Goal: Task Accomplishment & Management: Use online tool/utility

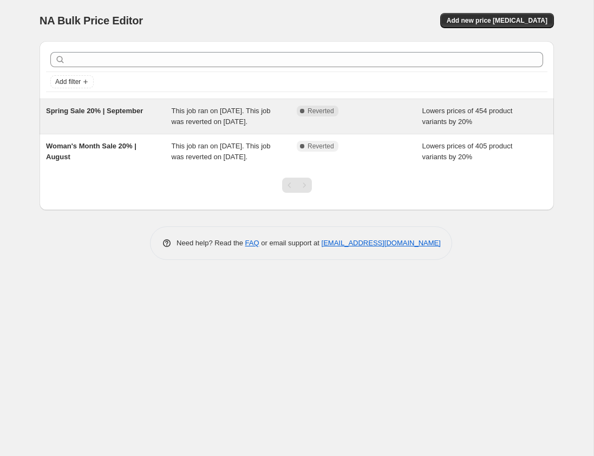
click at [352, 127] on div "Complete Reverted" at bounding box center [360, 117] width 126 height 22
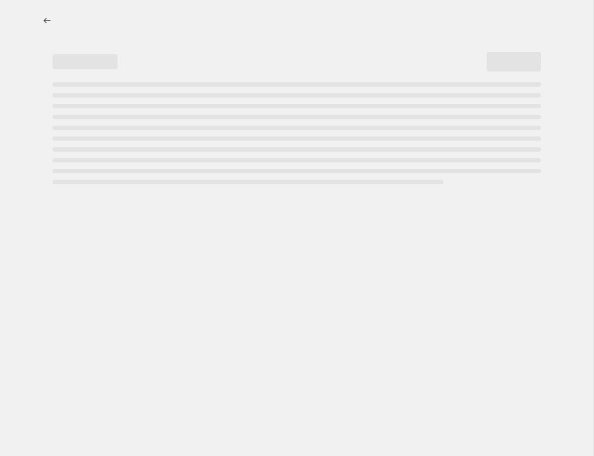
select select "percentage"
select select "collection"
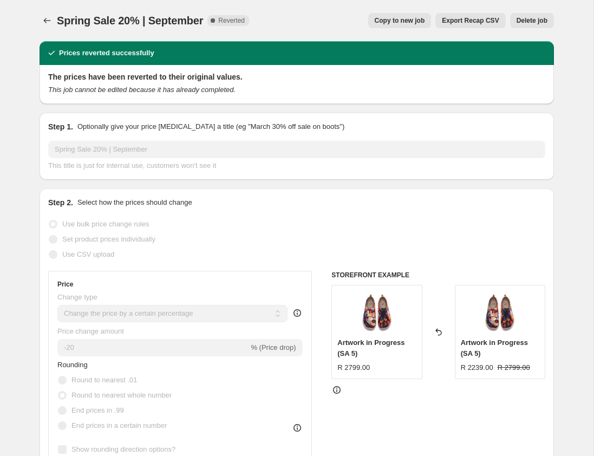
click at [410, 19] on span "Copy to new job" at bounding box center [399, 20] width 50 height 9
select select "percentage"
select select "collection"
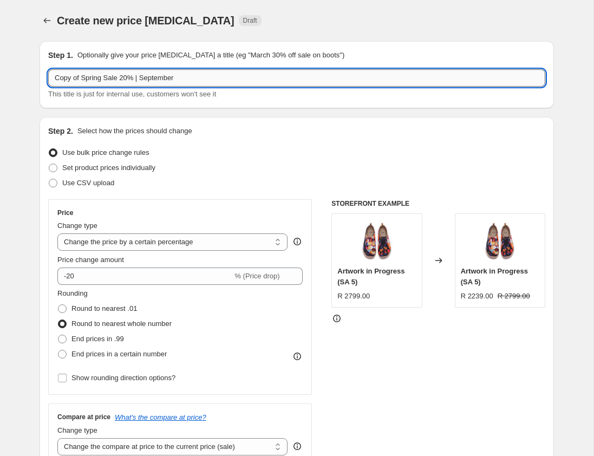
click at [103, 78] on input "Copy of Spring Sale 20% | September" at bounding box center [296, 77] width 497 height 17
click at [146, 78] on input "Stock Clearance Sale Sale 20% | September" at bounding box center [296, 77] width 497 height 17
click at [188, 77] on input "Stock Clearance Sale 30% | September" at bounding box center [296, 77] width 497 height 17
type input "Stock Clearance Sale 30% | October"
click at [289, 156] on div "Use bulk price change rules" at bounding box center [296, 152] width 497 height 15
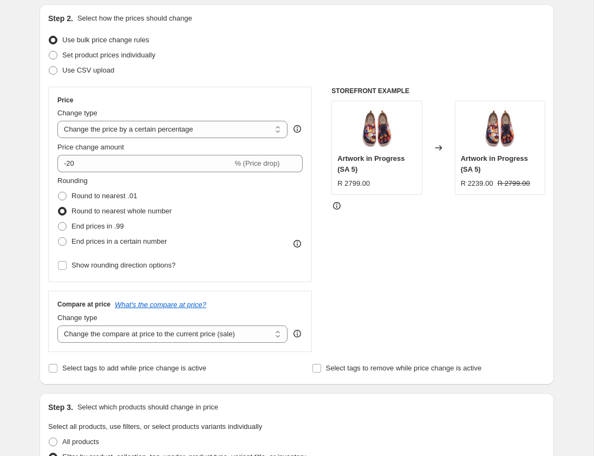
scroll to position [117, 0]
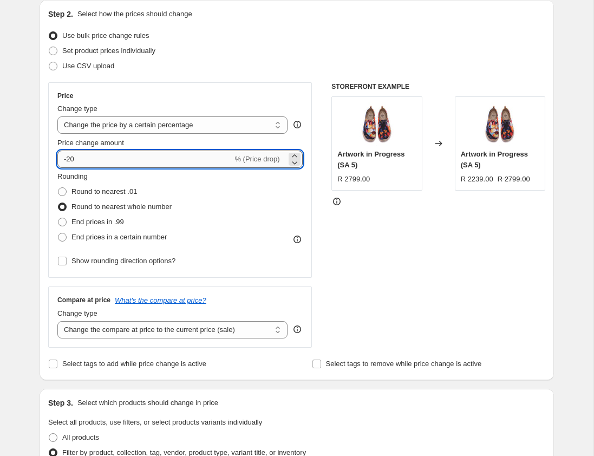
click at [71, 159] on input "-20" at bounding box center [144, 158] width 175 height 17
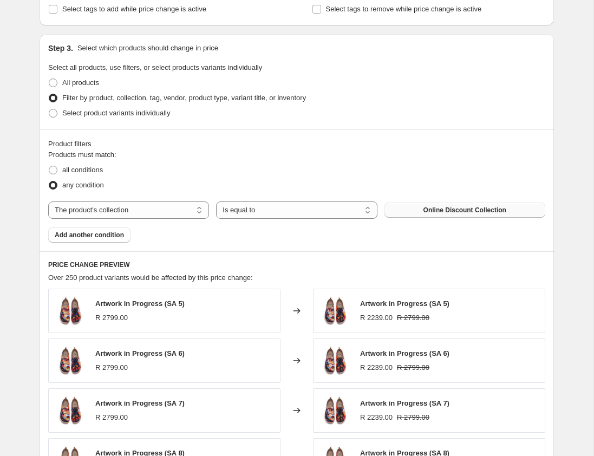
type input "-30"
click at [469, 207] on span "Online Discount Collection" at bounding box center [464, 210] width 83 height 9
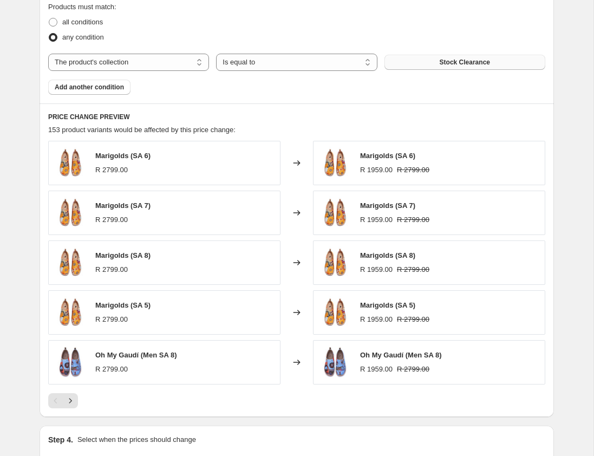
scroll to position [746, 0]
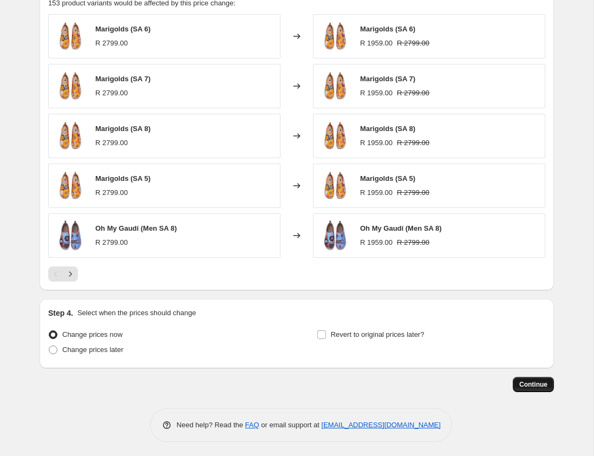
click at [531, 382] on span "Continue" at bounding box center [533, 384] width 28 height 9
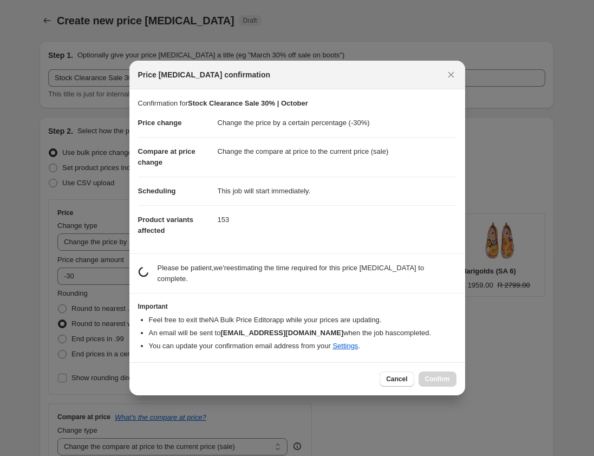
scroll to position [0, 0]
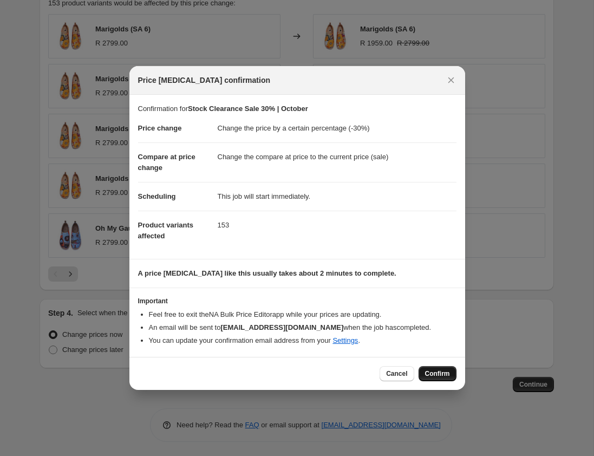
click at [431, 373] on span "Confirm" at bounding box center [437, 373] width 25 height 9
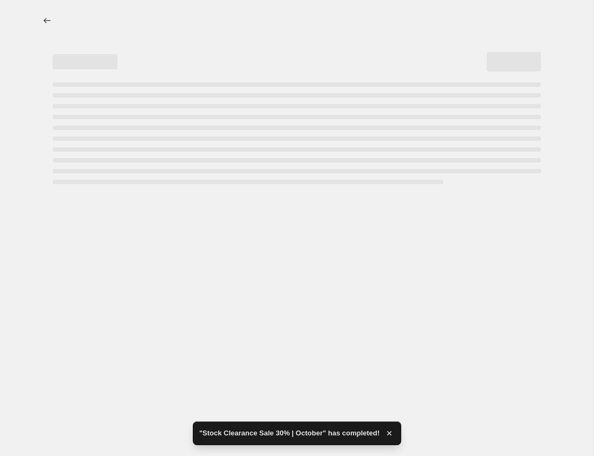
select select "percentage"
select select "collection"
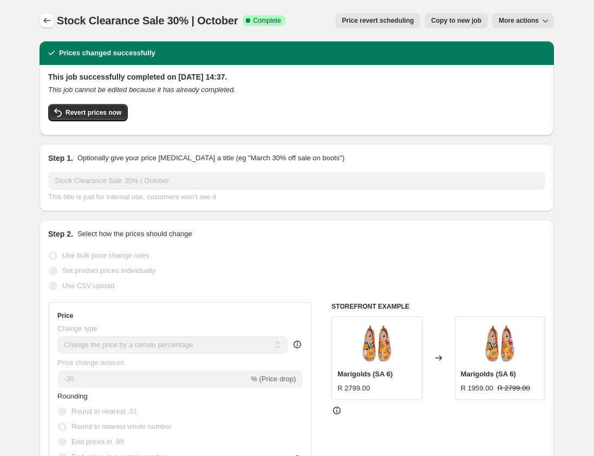
click at [48, 20] on icon "Price change jobs" at bounding box center [47, 20] width 11 height 11
